Goal: Transaction & Acquisition: Book appointment/travel/reservation

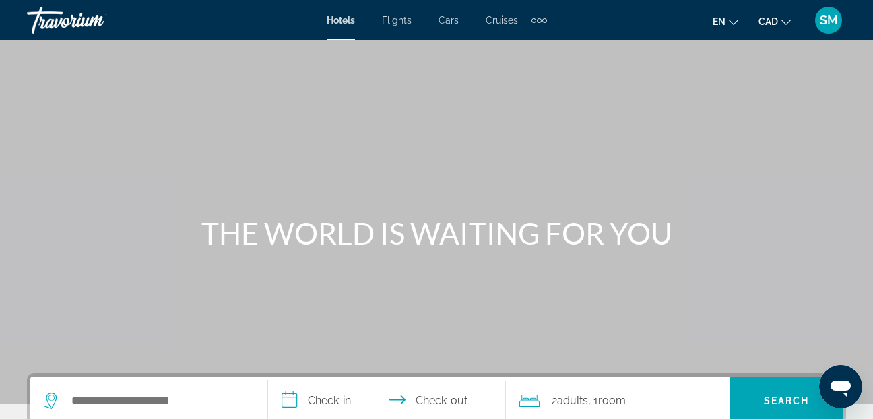
click at [830, 22] on span "SM" at bounding box center [829, 19] width 18 height 13
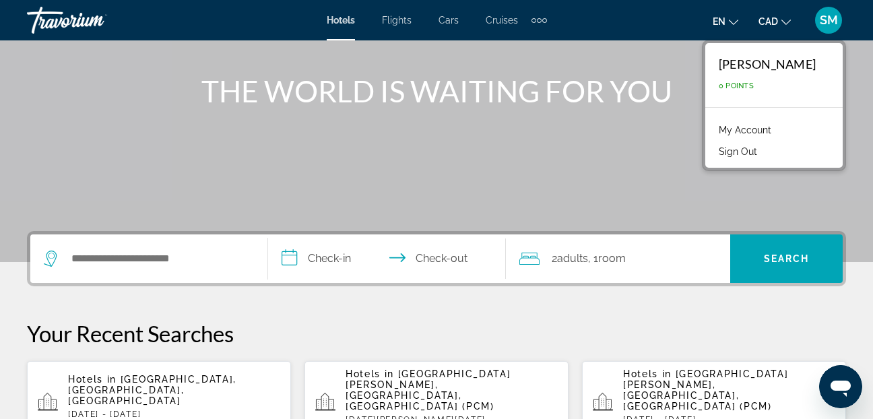
scroll to position [135, 0]
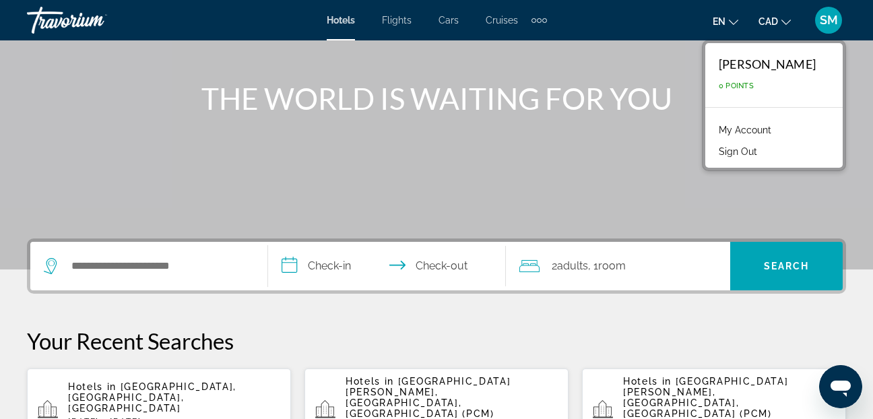
click at [543, 15] on div "Extra navigation items" at bounding box center [538, 20] width 15 height 20
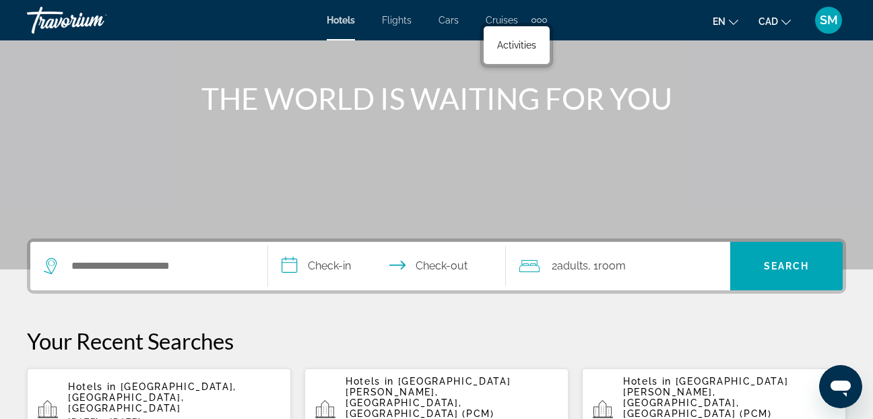
click at [537, 21] on div "Extra navigation items" at bounding box center [539, 20] width 5 height 5
drag, startPoint x: 489, startPoint y: 329, endPoint x: 496, endPoint y: 319, distance: 12.1
click at [490, 329] on p "Your Recent Searches" at bounding box center [436, 340] width 819 height 27
click at [540, 21] on div "Extra navigation items" at bounding box center [539, 20] width 5 height 5
click at [538, 13] on div "Extra navigation items" at bounding box center [538, 20] width 15 height 20
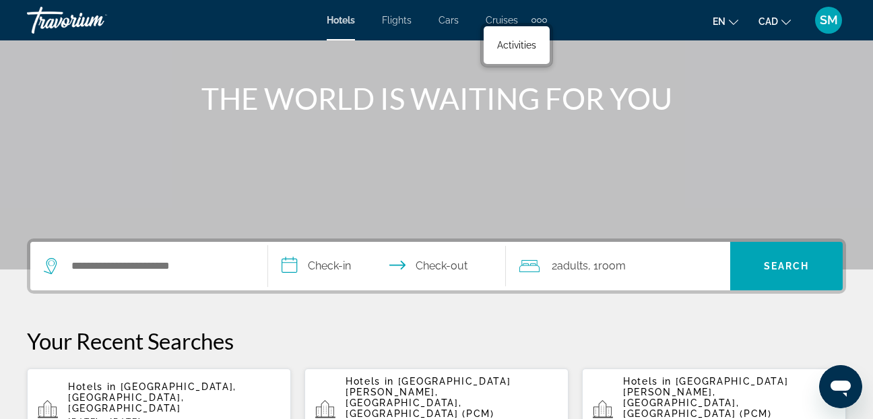
click at [392, 15] on span "Flights" at bounding box center [397, 20] width 30 height 11
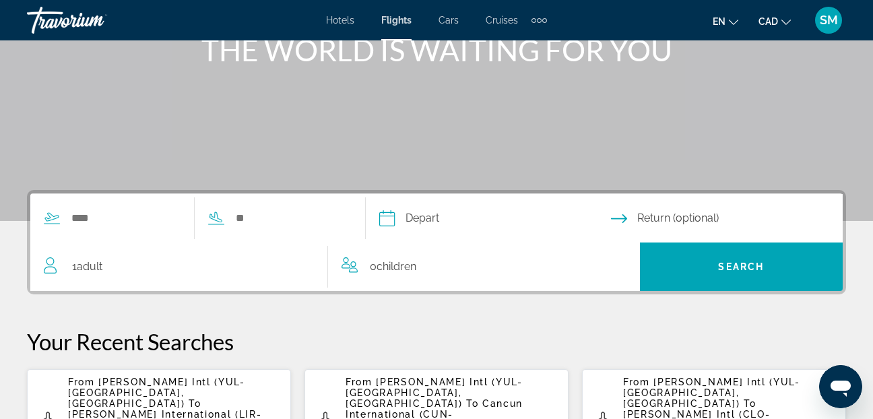
scroll to position [202, 0]
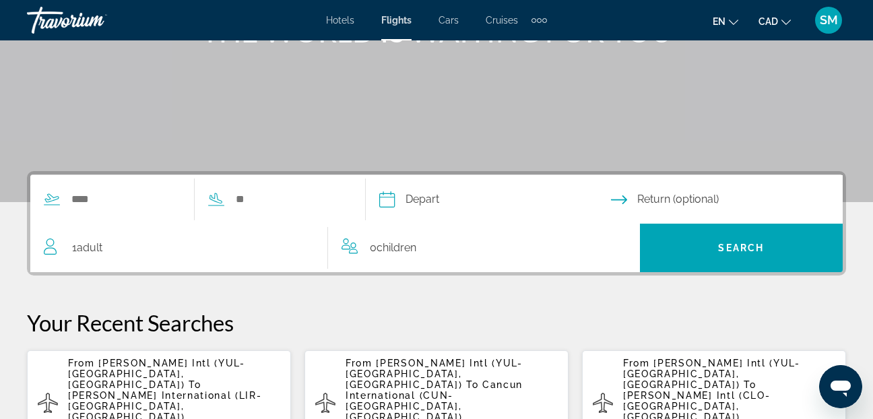
click at [141, 373] on span "[PERSON_NAME] Intl (YUL-[GEOGRAPHIC_DATA], [GEOGRAPHIC_DATA])" at bounding box center [156, 374] width 177 height 32
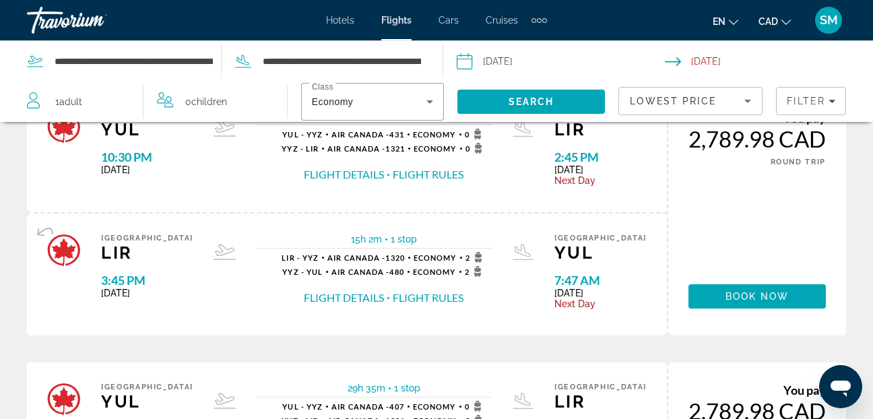
scroll to position [135, 0]
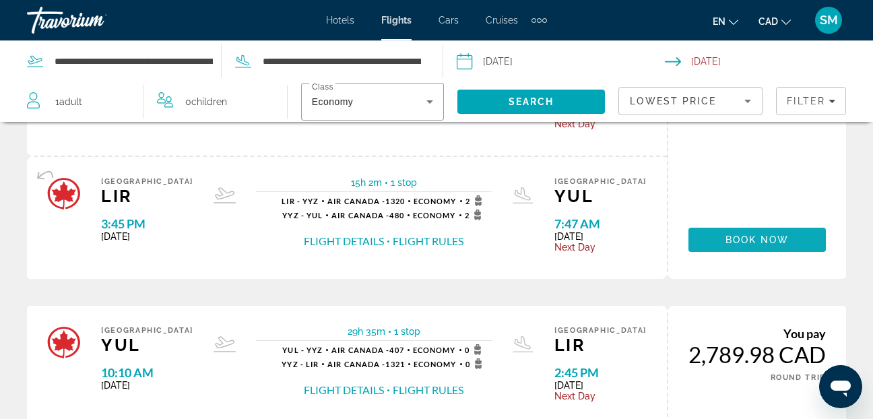
click at [750, 237] on span "Book now" at bounding box center [757, 239] width 64 height 11
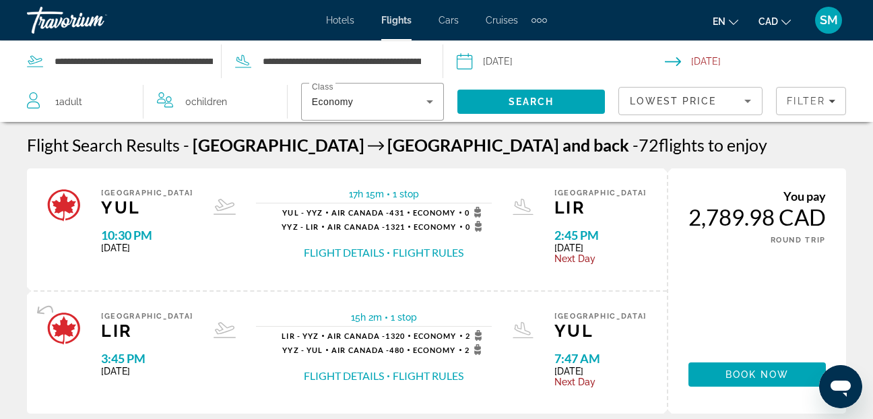
click at [823, 24] on span "SM" at bounding box center [829, 19] width 18 height 13
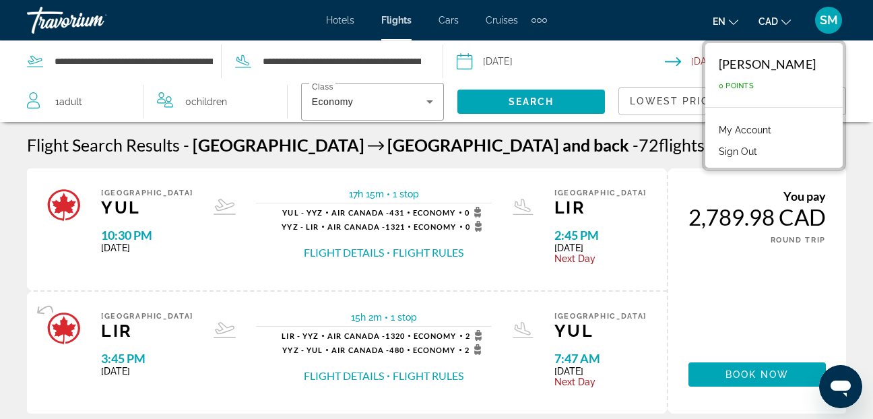
click at [673, 168] on div "You pay 2,789.98 CAD ONE WAY ROUND TRIP Book now" at bounding box center [756, 290] width 179 height 245
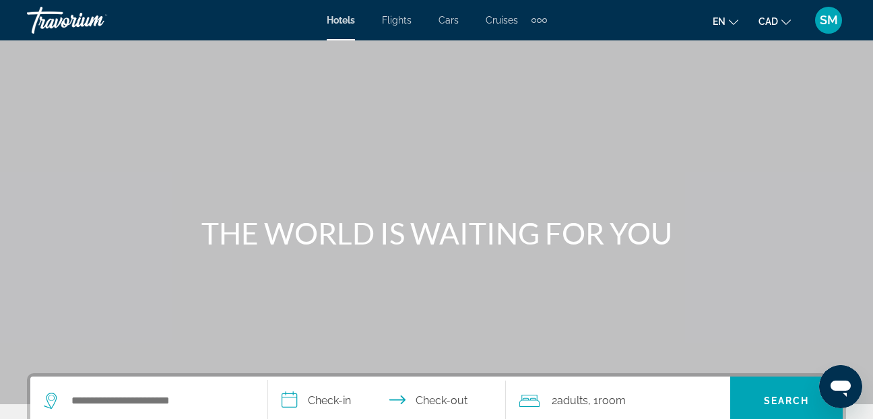
click at [396, 21] on span "Flights" at bounding box center [397, 20] width 30 height 11
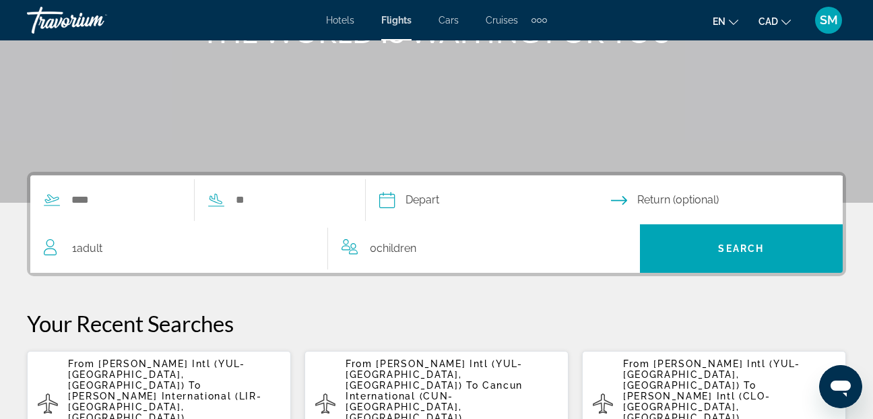
scroll to position [202, 0]
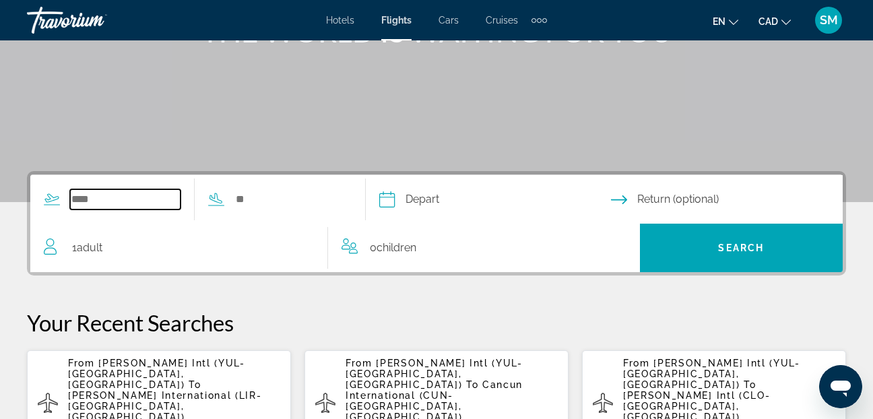
click at [85, 203] on input "Search widget" at bounding box center [125, 199] width 110 height 20
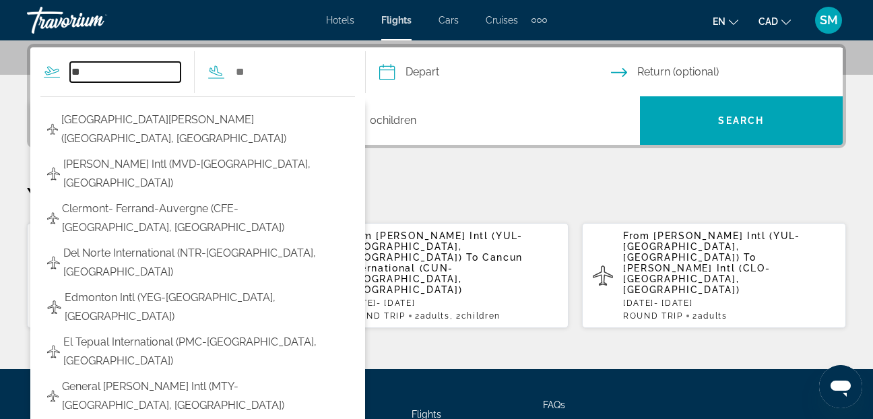
type input "*"
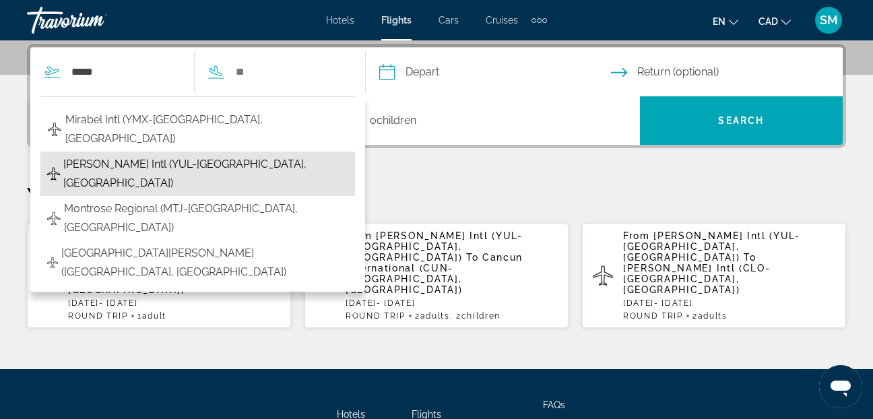
click at [136, 155] on span "[PERSON_NAME] Intl (YUL-[GEOGRAPHIC_DATA], [GEOGRAPHIC_DATA])" at bounding box center [205, 174] width 285 height 38
type input "**********"
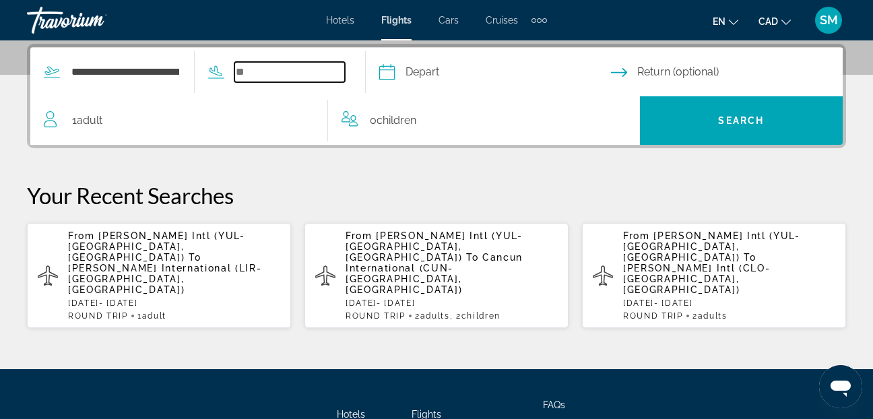
click at [253, 74] on input "Search widget" at bounding box center [289, 72] width 110 height 20
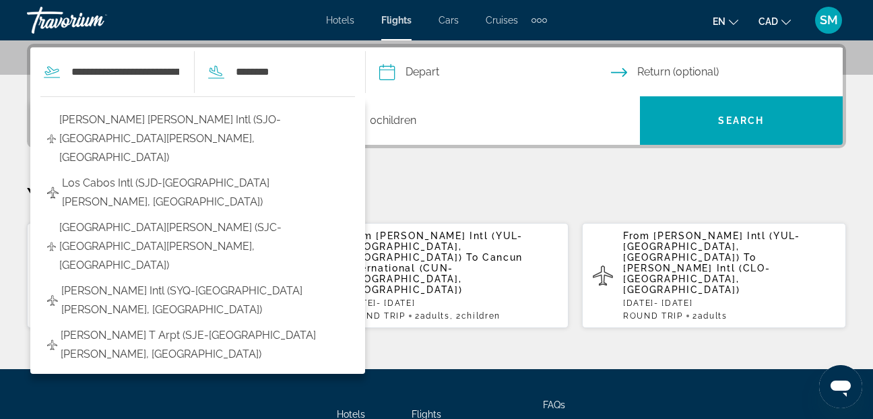
click at [96, 114] on span "[PERSON_NAME] [PERSON_NAME] Intl (SJO-[GEOGRAPHIC_DATA][PERSON_NAME], [GEOGRAPH…" at bounding box center [203, 138] width 289 height 57
type input "**********"
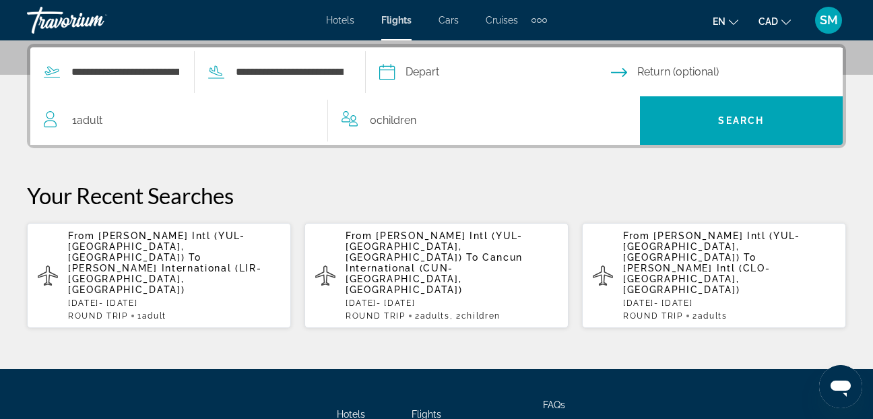
click at [410, 74] on input "Depart date" at bounding box center [494, 74] width 237 height 53
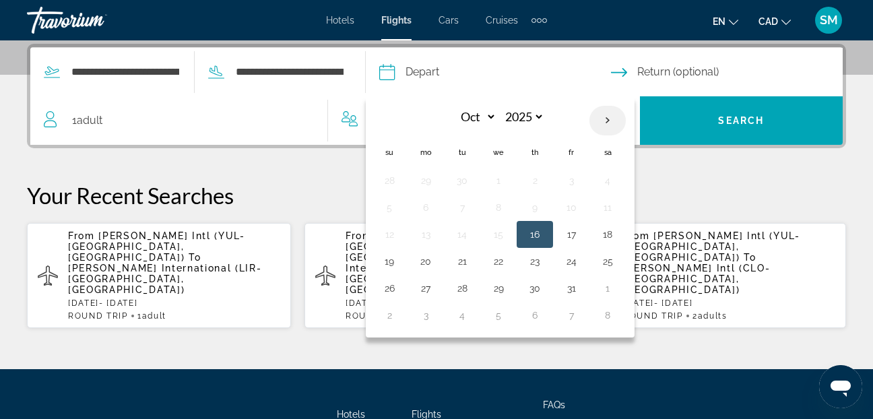
click at [626, 118] on th "Next month" at bounding box center [607, 121] width 36 height 30
select select "**"
click at [618, 258] on button "27" at bounding box center [608, 261] width 22 height 19
type input "**********"
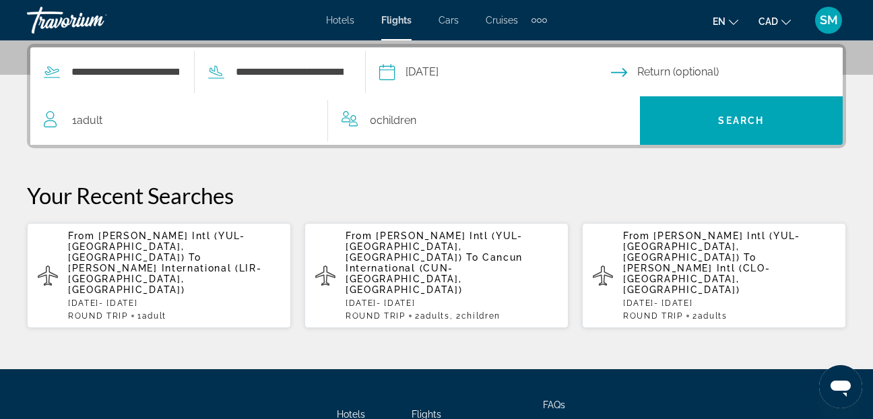
click at [655, 67] on input "Return date" at bounding box center [729, 74] width 237 height 53
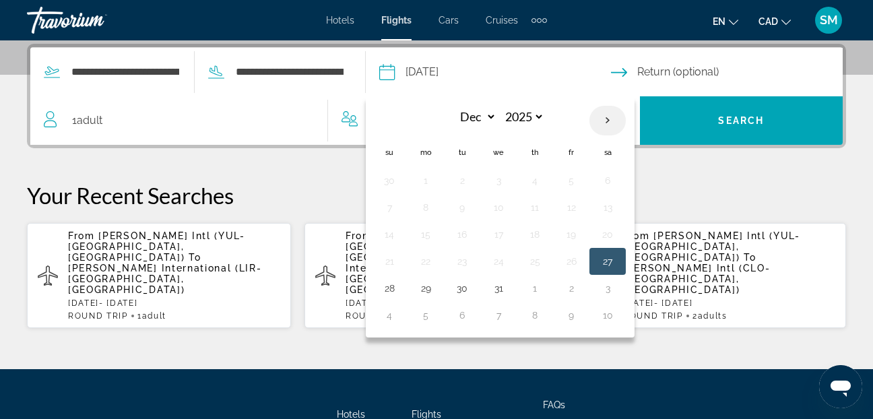
click at [626, 119] on th "Next month" at bounding box center [607, 121] width 36 height 30
select select "*"
select select "****"
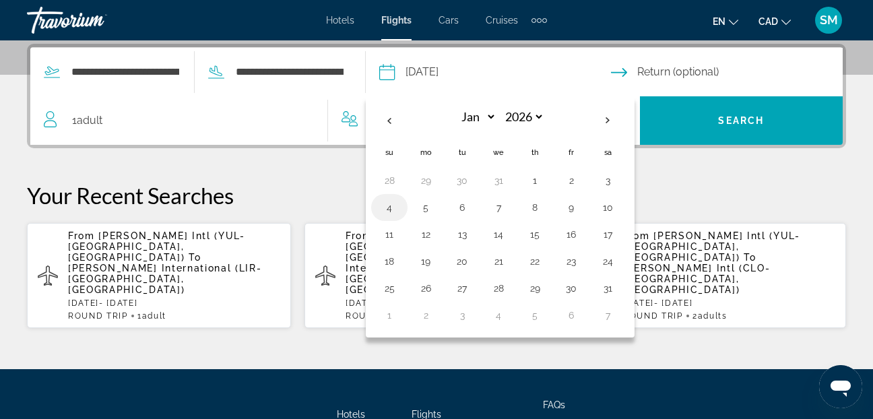
click at [400, 207] on button "4" at bounding box center [389, 207] width 22 height 19
type input "**********"
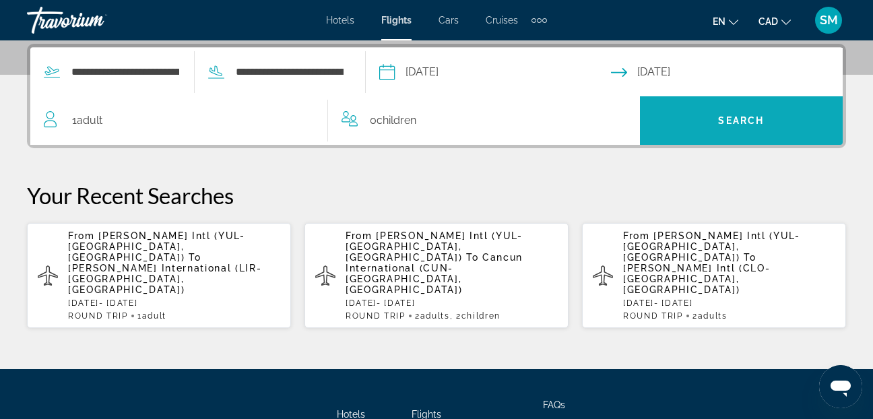
click at [762, 124] on span "Search" at bounding box center [741, 120] width 46 height 11
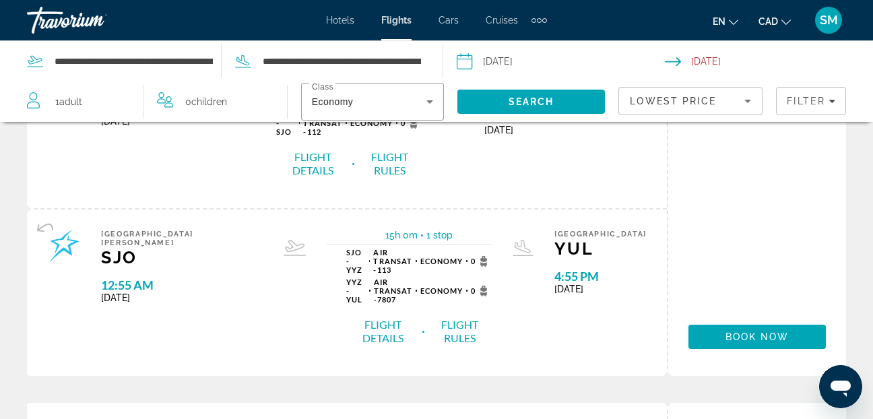
scroll to position [135, 0]
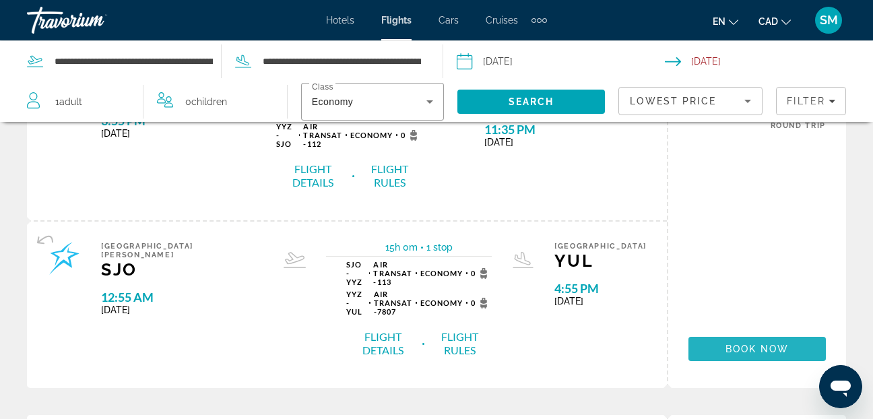
click at [765, 333] on span "Main content" at bounding box center [756, 349] width 137 height 32
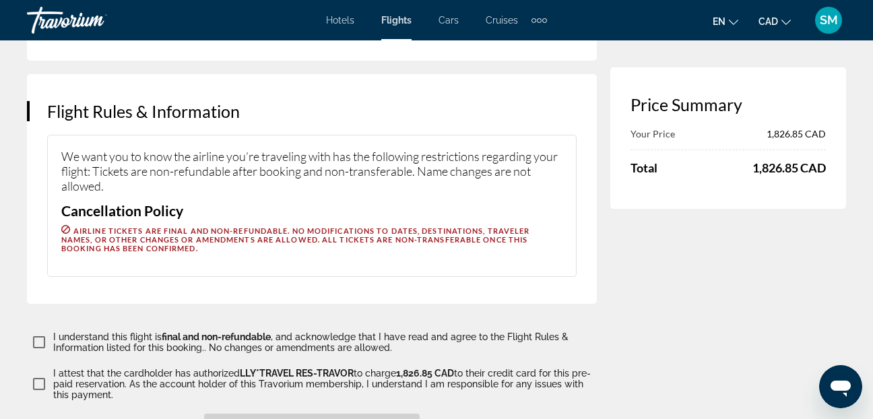
scroll to position [1684, 0]
